Goal: Task Accomplishment & Management: Complete application form

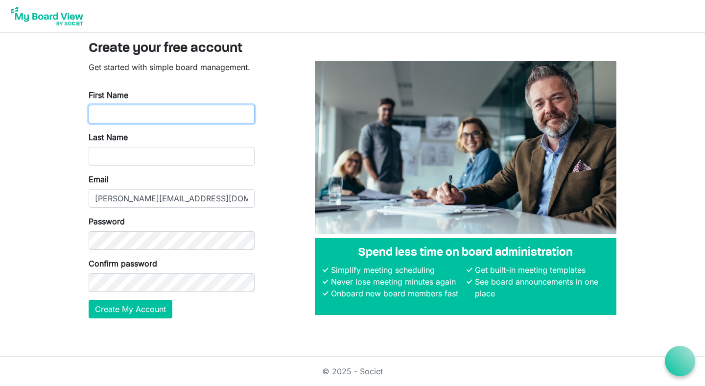
click at [131, 109] on input "First Name" at bounding box center [172, 114] width 166 height 19
type input "Lindsey"
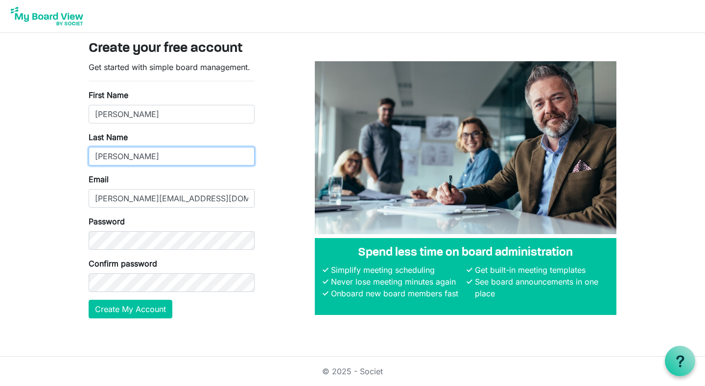
type input "Bennett"
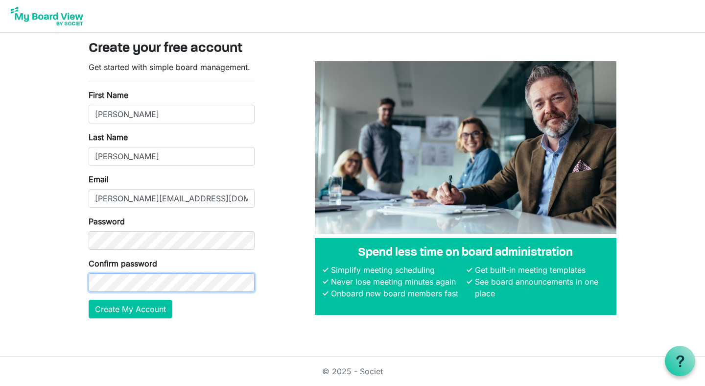
click at [89, 300] on button "Create My Account" at bounding box center [131, 309] width 84 height 19
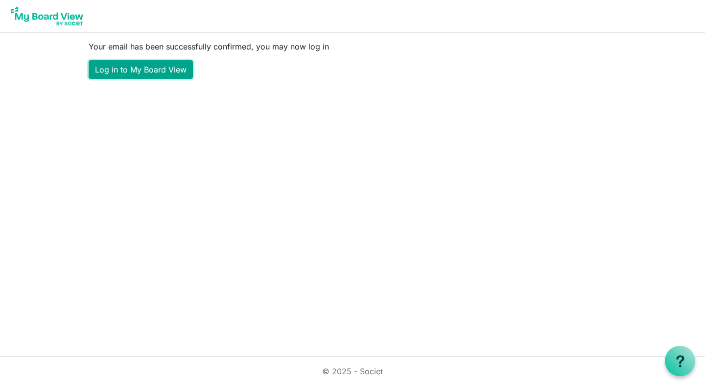
click at [161, 70] on link "Log in to My Board View" at bounding box center [141, 69] width 104 height 19
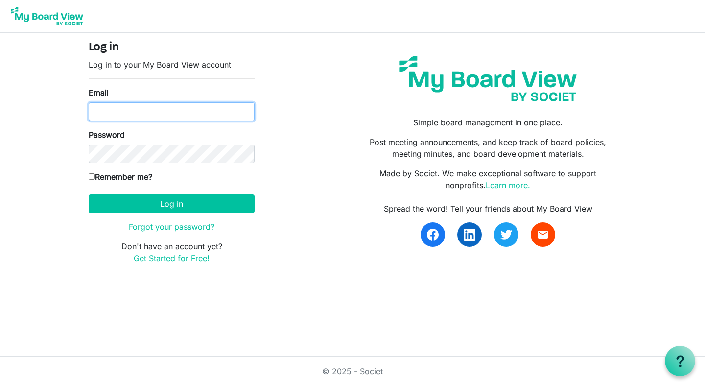
click at [197, 117] on input "Email" at bounding box center [172, 111] width 166 height 19
type input "lindsey@sportsinschools.org"
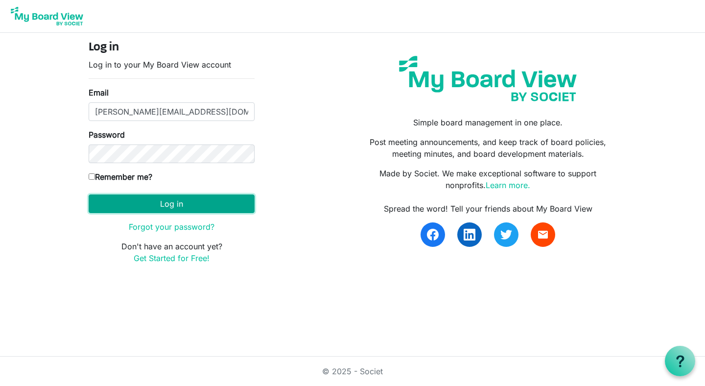
click at [197, 210] on button "Log in" at bounding box center [172, 203] width 166 height 19
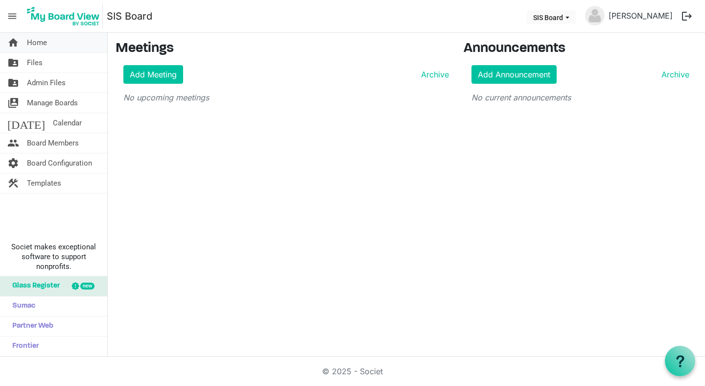
click at [40, 39] on span "Home" at bounding box center [37, 43] width 20 height 20
click at [46, 67] on link "folder_shared Files" at bounding box center [53, 63] width 107 height 20
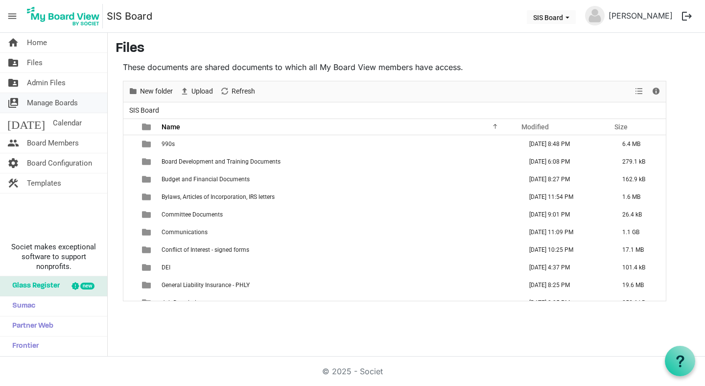
click at [79, 106] on link "switch_account Manage Boards" at bounding box center [53, 103] width 107 height 20
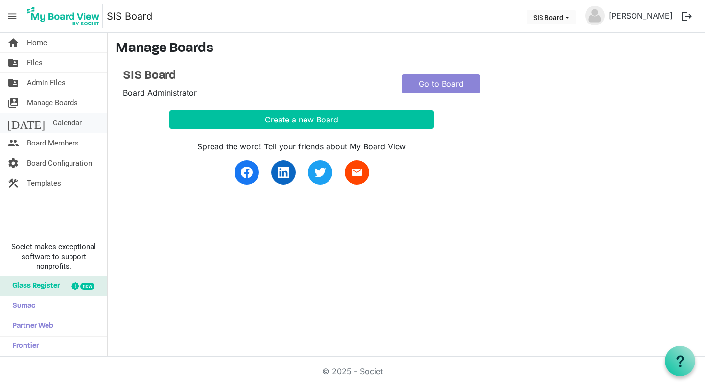
click at [80, 124] on link "[DATE] Calendar" at bounding box center [53, 123] width 107 height 20
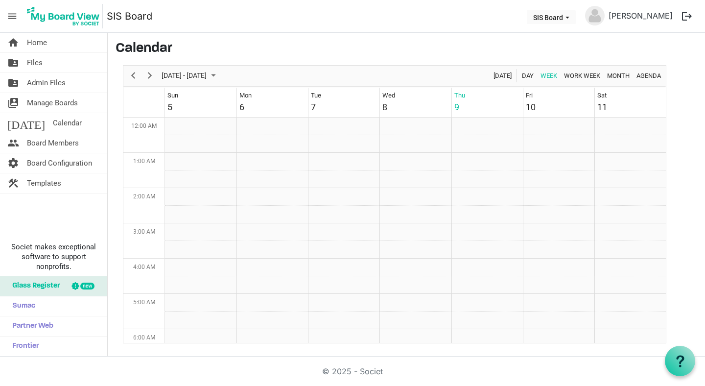
scroll to position [317, 0]
click at [81, 152] on link "people Board Members" at bounding box center [53, 143] width 107 height 20
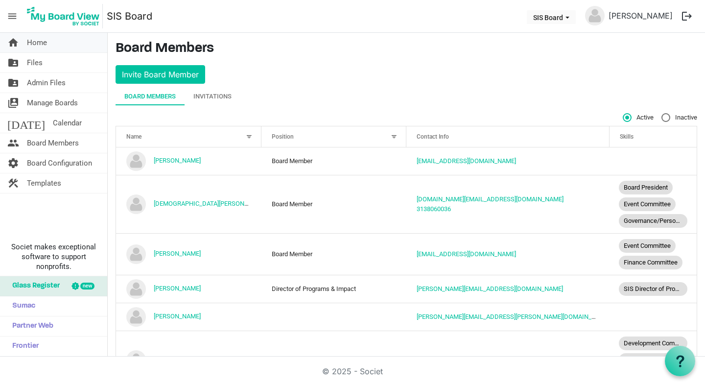
click at [40, 47] on span "Home" at bounding box center [37, 43] width 20 height 20
